Goal: Task Accomplishment & Management: Use online tool/utility

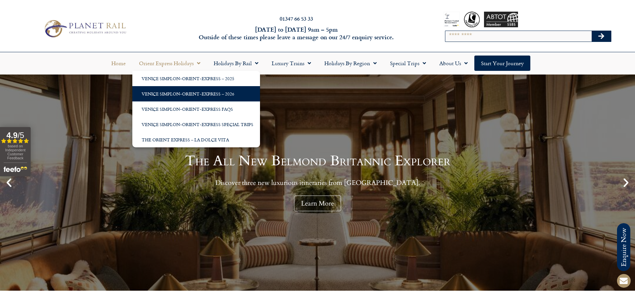
click at [191, 96] on link "Venice Simplon-Orient-Express – 2026" at bounding box center [196, 93] width 128 height 15
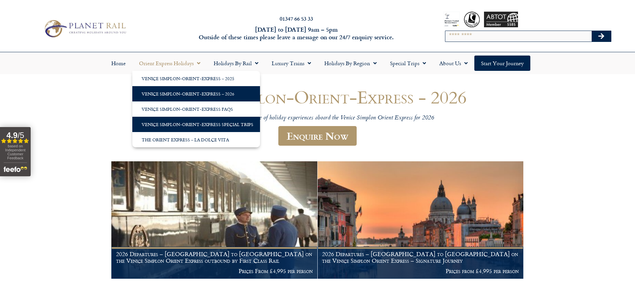
click at [198, 126] on link "Venice Simplon-Orient-Express Special Trips" at bounding box center [196, 124] width 128 height 15
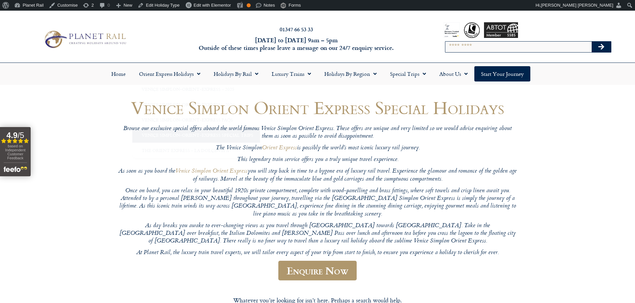
click at [370, 142] on header "Venice Simplon Orient Express Special Holidays Browse our exclusive special off…" at bounding box center [318, 193] width 400 height 191
click at [74, 33] on img at bounding box center [84, 39] width 87 height 21
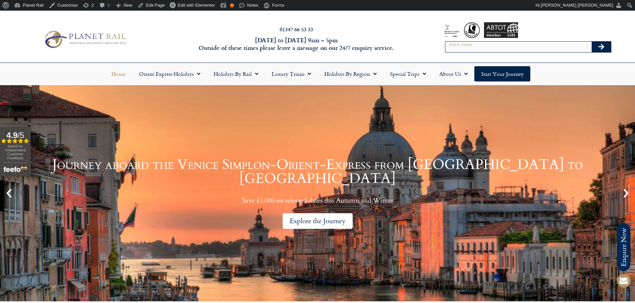
click at [344, 216] on div "Explore the Journey" at bounding box center [318, 222] width 70 height 16
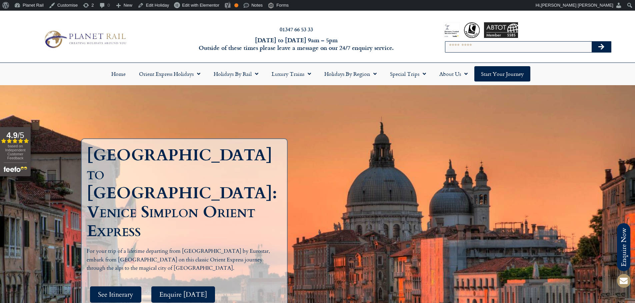
drag, startPoint x: 340, startPoint y: 169, endPoint x: 166, endPoint y: 33, distance: 220.8
click at [340, 169] on div "LONDON to VENICE: Venice Simplon Orient Express For your trip of a lifetime dep…" at bounding box center [318, 229] width 480 height 288
click at [163, 5] on link "Edit Holiday" at bounding box center [153, 5] width 37 height 11
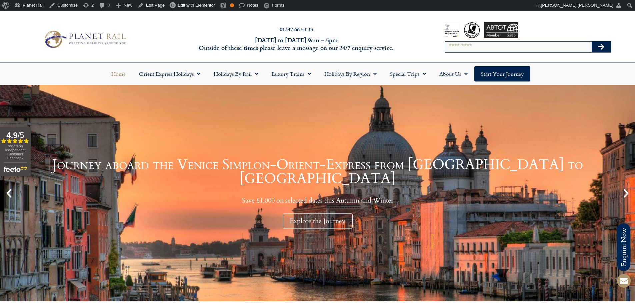
click at [289, 181] on h1 "Journey aboard the Venice Simplon-Orient-Express from Paris to Venice" at bounding box center [317, 172] width 601 height 28
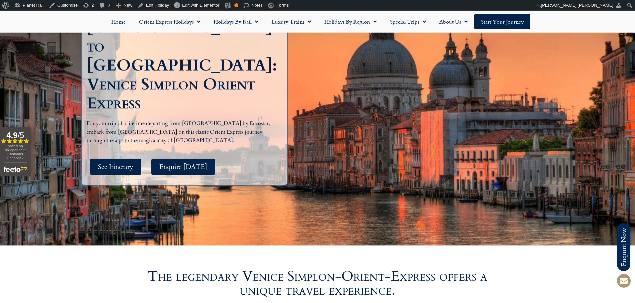
scroll to position [33, 0]
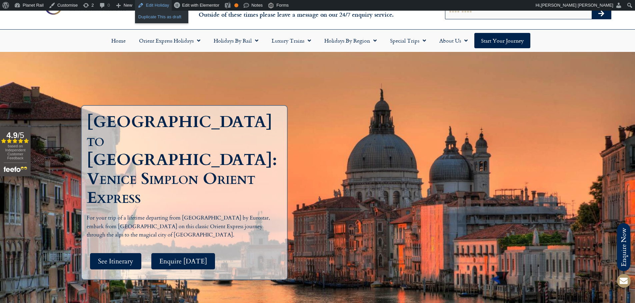
click at [152, 18] on link "Duplicate This as draft" at bounding box center [161, 17] width 53 height 9
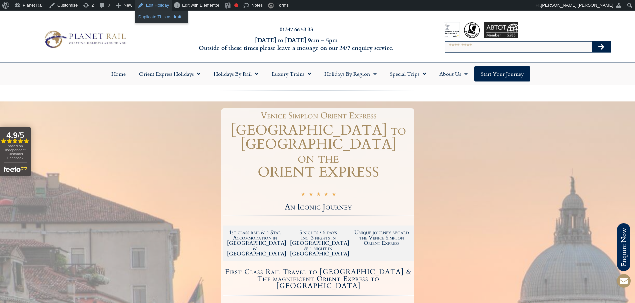
click at [148, 16] on link "Duplicate This as draft" at bounding box center [161, 17] width 53 height 9
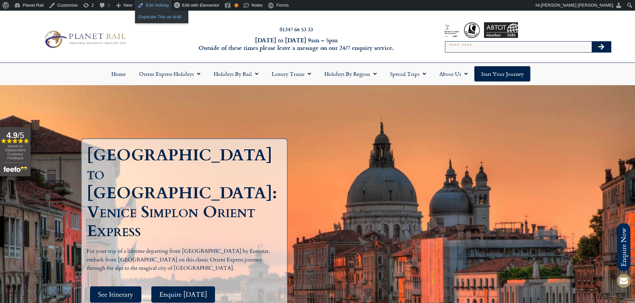
click at [152, 14] on link "Duplicate This as draft" at bounding box center [161, 17] width 53 height 9
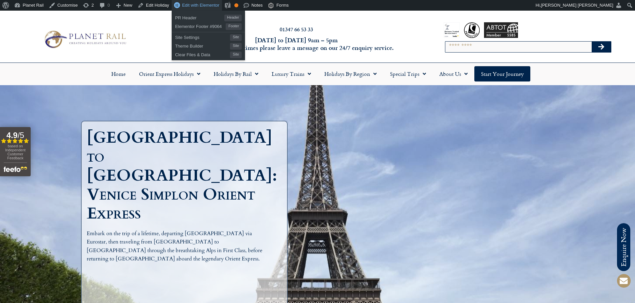
click at [187, 5] on span "Edit with Elementor" at bounding box center [200, 5] width 37 height 5
click at [185, 5] on span "Edit with Elementor" at bounding box center [200, 5] width 37 height 5
